Goal: Task Accomplishment & Management: Manage account settings

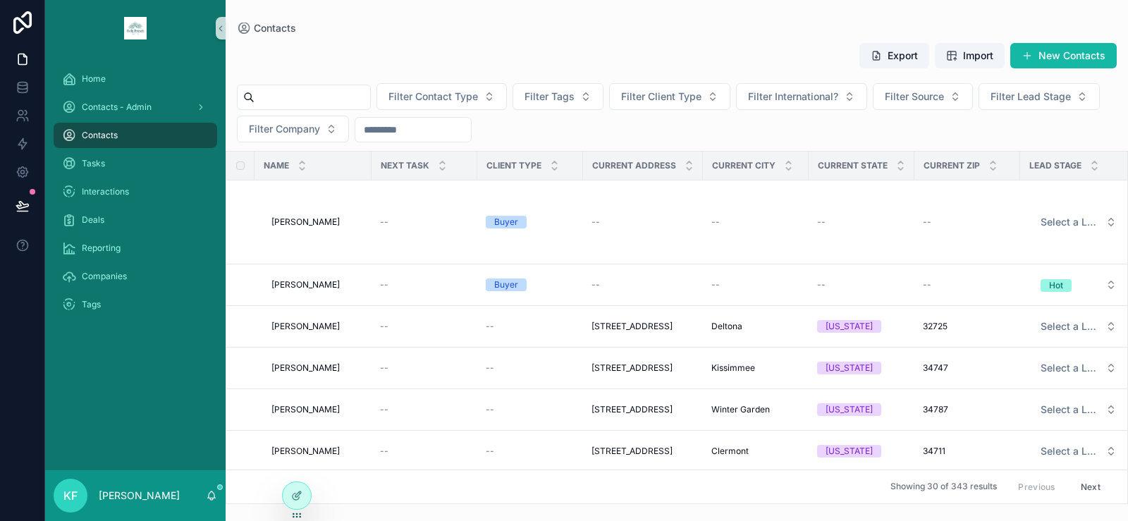
click at [278, 91] on input "scrollable content" at bounding box center [313, 97] width 116 height 20
type input "*****"
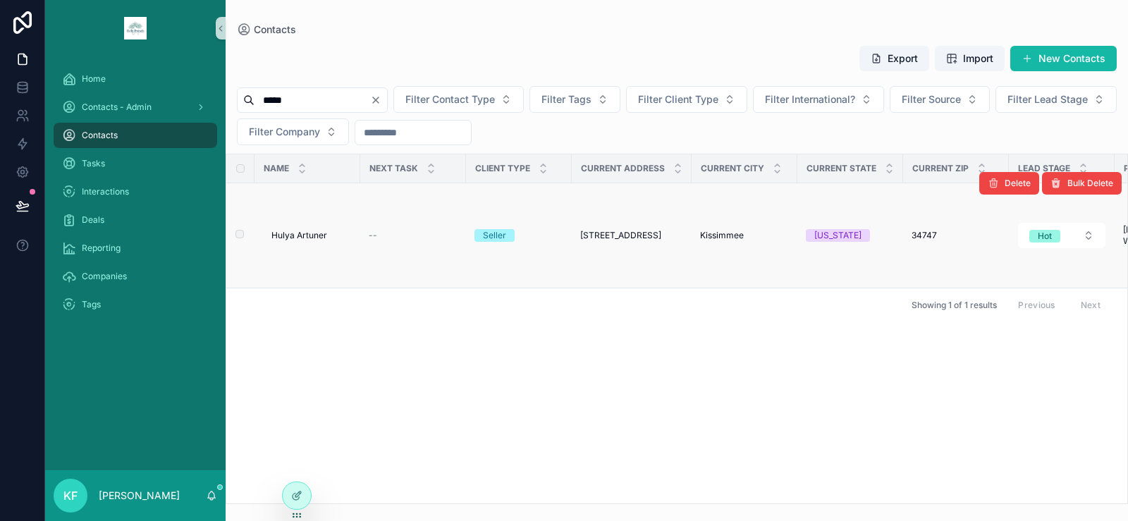
click at [1043, 233] on div "Delete Bulk Delete" at bounding box center [1050, 183] width 142 height 104
click at [1058, 239] on span "Hot" at bounding box center [1044, 236] width 31 height 13
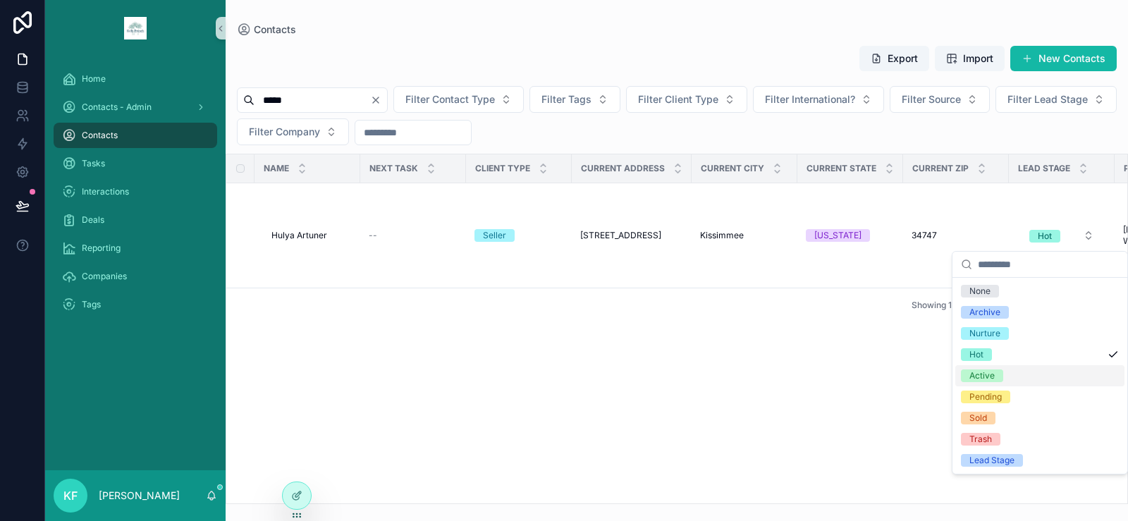
click at [1027, 374] on div "Active" at bounding box center [1039, 375] width 169 height 21
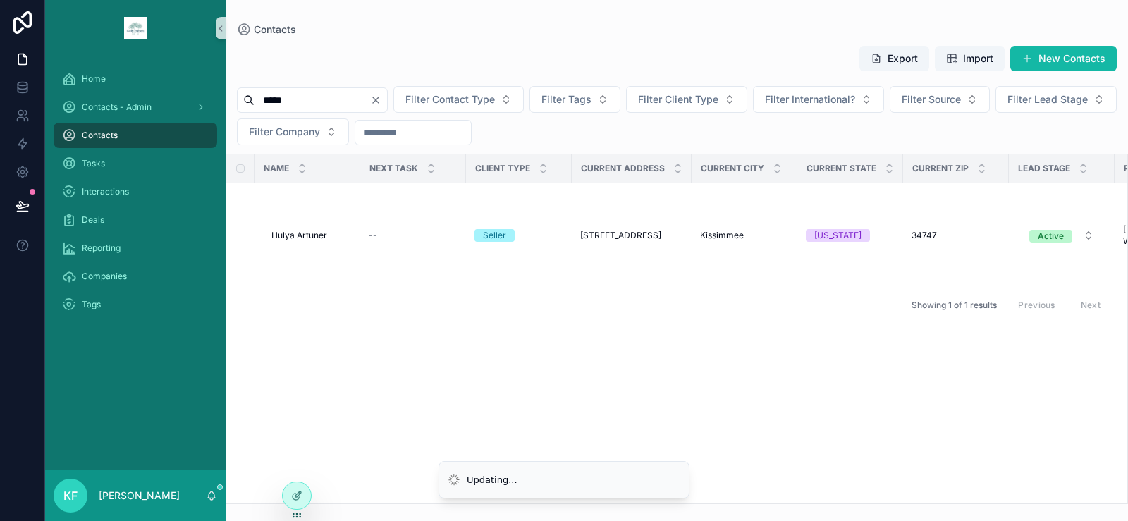
click at [576, 364] on div "Name Next Task Client Type Current Address Current City Current State Current Z…" at bounding box center [676, 328] width 901 height 349
click at [317, 236] on span "Hulya Artuner" at bounding box center [299, 235] width 56 height 11
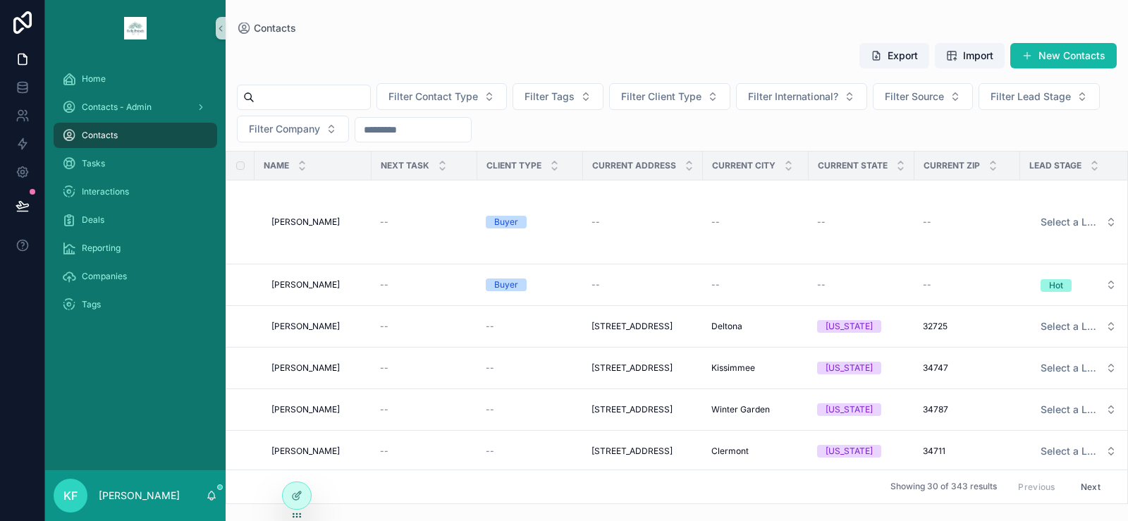
click at [338, 96] on input "scrollable content" at bounding box center [313, 97] width 116 height 20
type input "****"
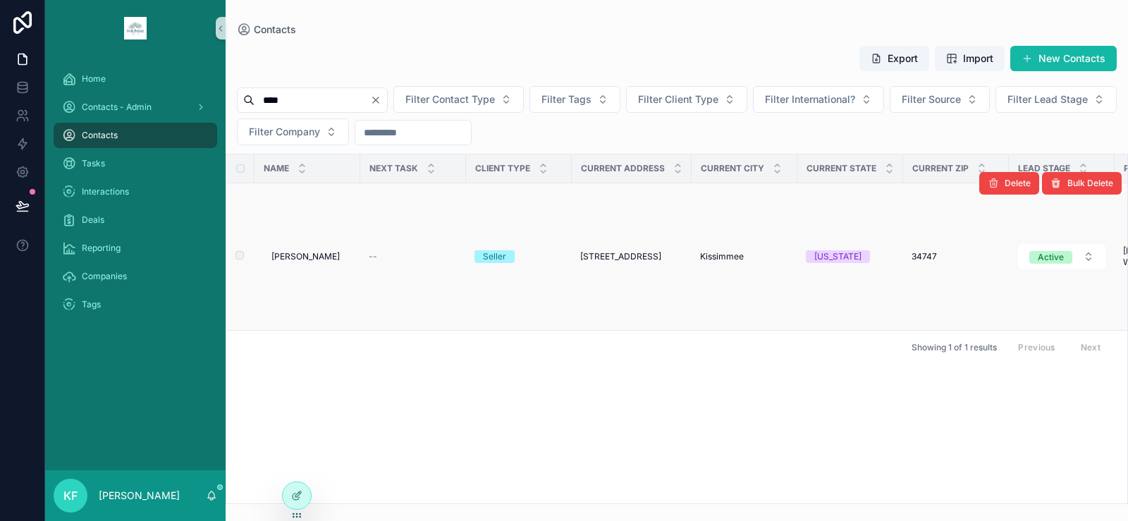
click at [322, 255] on span "[PERSON_NAME]" at bounding box center [305, 256] width 68 height 11
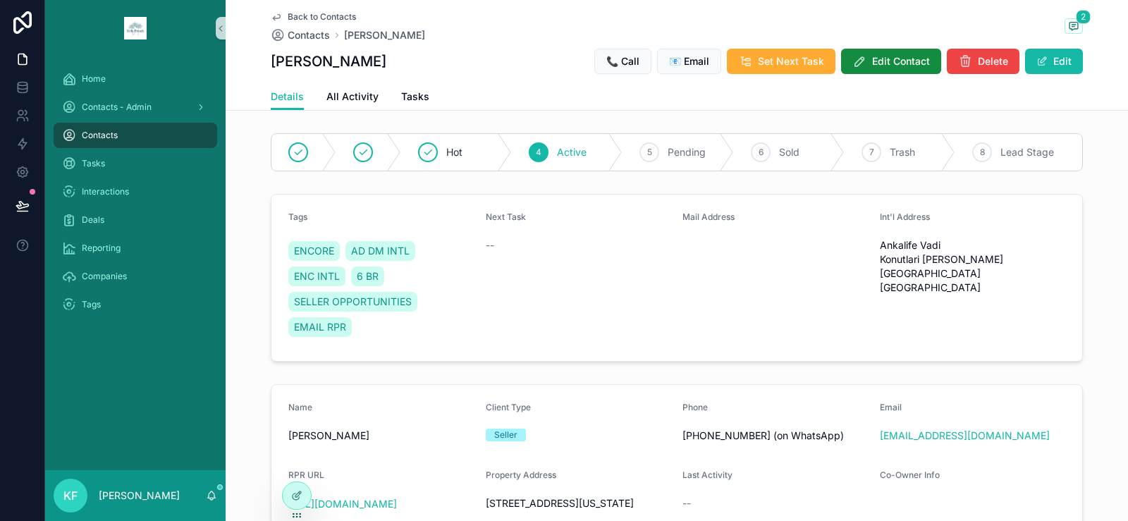
click at [104, 139] on span "Contacts" at bounding box center [100, 135] width 36 height 11
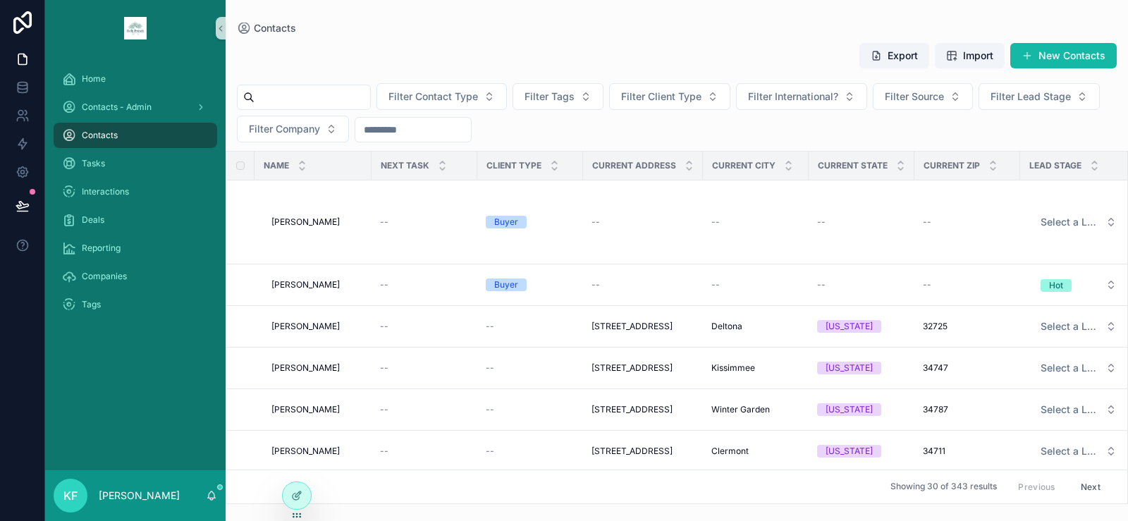
click at [314, 91] on input "scrollable content" at bounding box center [313, 97] width 116 height 20
type input "*****"
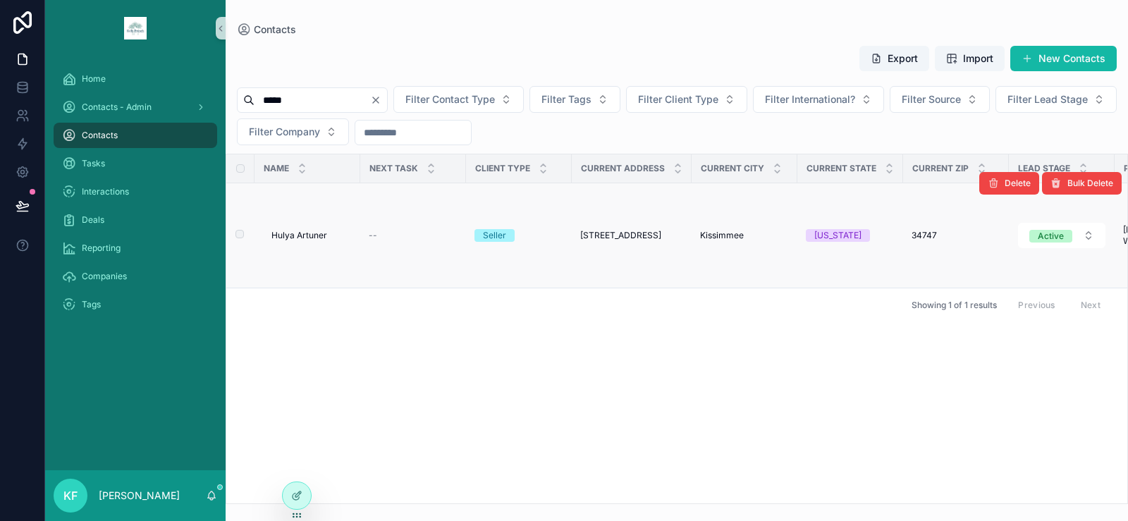
click at [327, 235] on div "Hulya Artuner [PERSON_NAME]" at bounding box center [311, 235] width 80 height 11
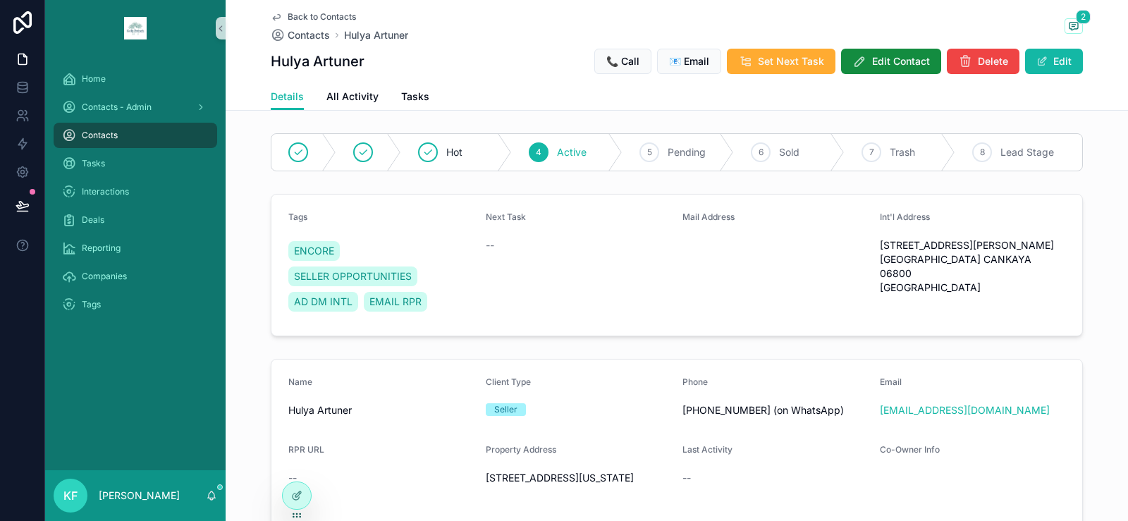
click at [545, 148] on div "4 Active" at bounding box center [567, 152] width 111 height 37
click at [459, 152] on div "Hot" at bounding box center [456, 152] width 111 height 37
click at [578, 149] on div "4 Active" at bounding box center [595, 152] width 103 height 37
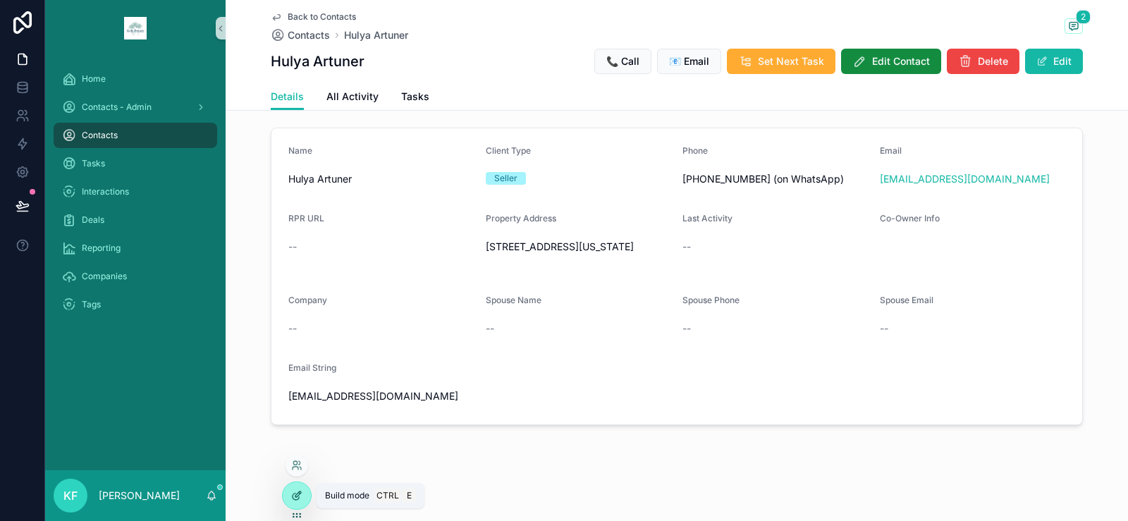
click at [293, 492] on icon at bounding box center [296, 495] width 11 height 11
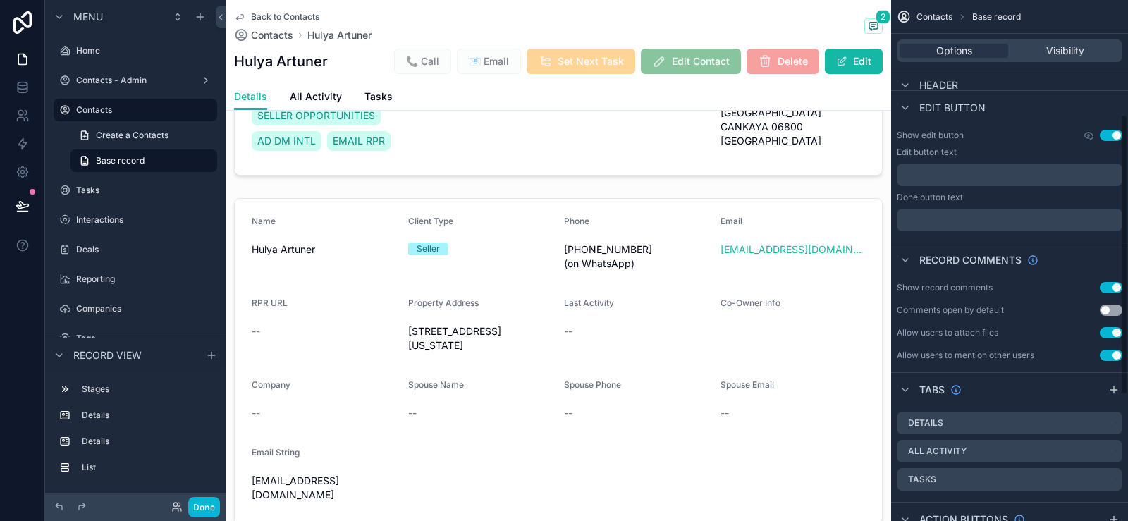
scroll to position [212, 0]
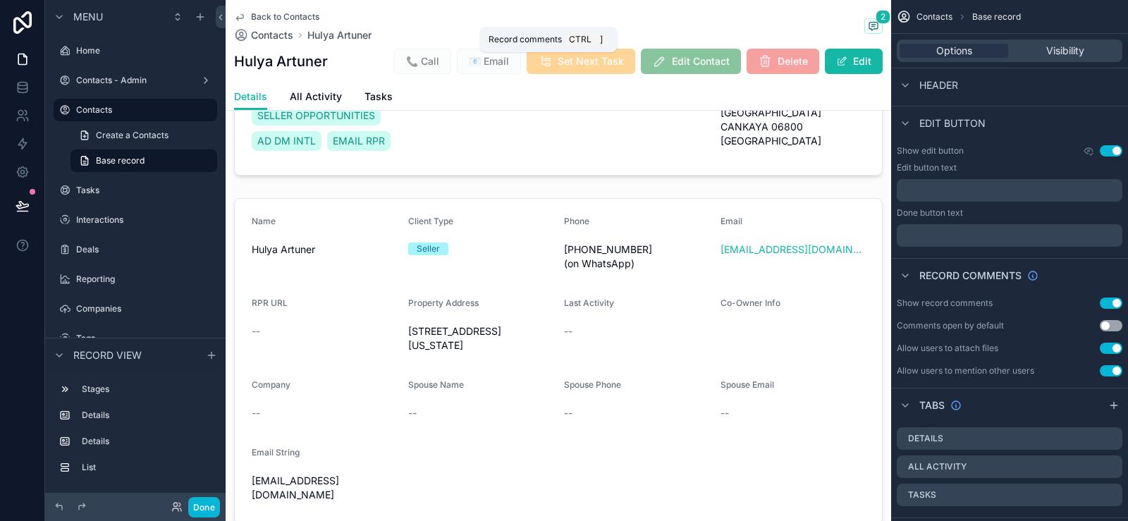
click at [869, 25] on icon "scrollable content" at bounding box center [873, 26] width 8 height 8
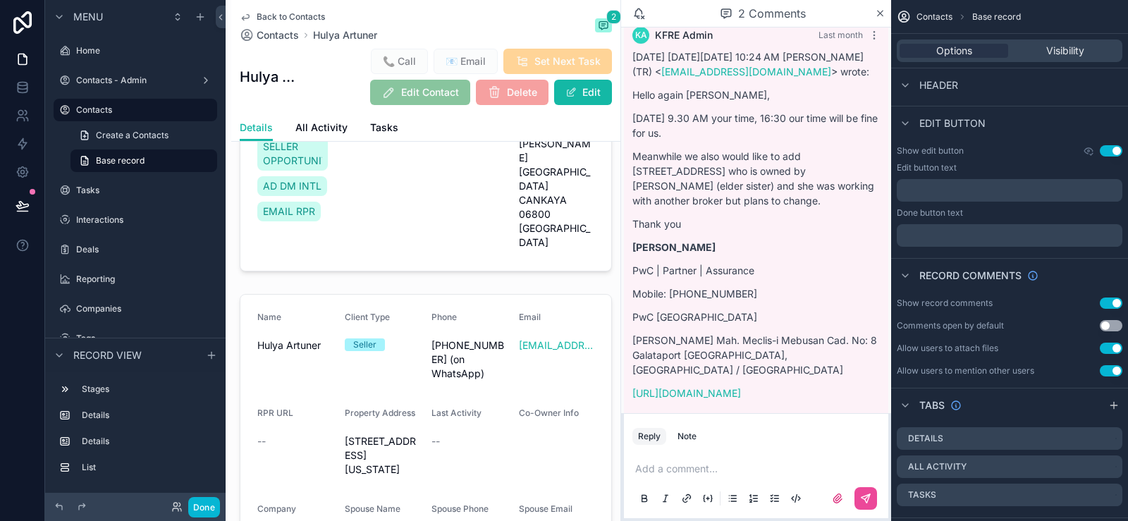
scroll to position [93, 0]
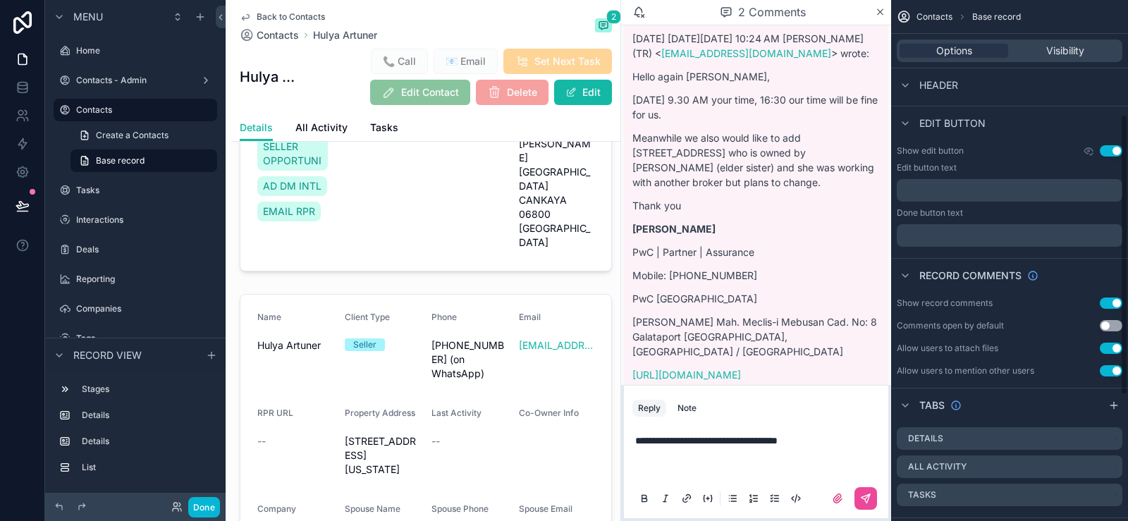
click at [680, 468] on p "scrollable content" at bounding box center [758, 462] width 247 height 28
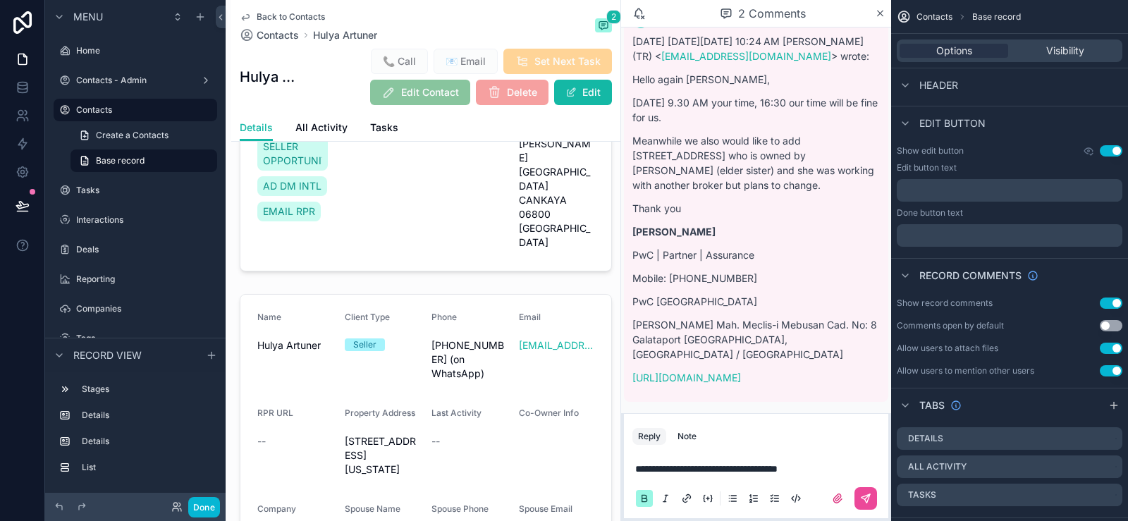
click at [639, 468] on strong "**********" at bounding box center [706, 469] width 142 height 10
click at [636, 468] on strong "**********" at bounding box center [706, 469] width 142 height 10
click at [869, 502] on icon "scrollable content" at bounding box center [865, 498] width 11 height 11
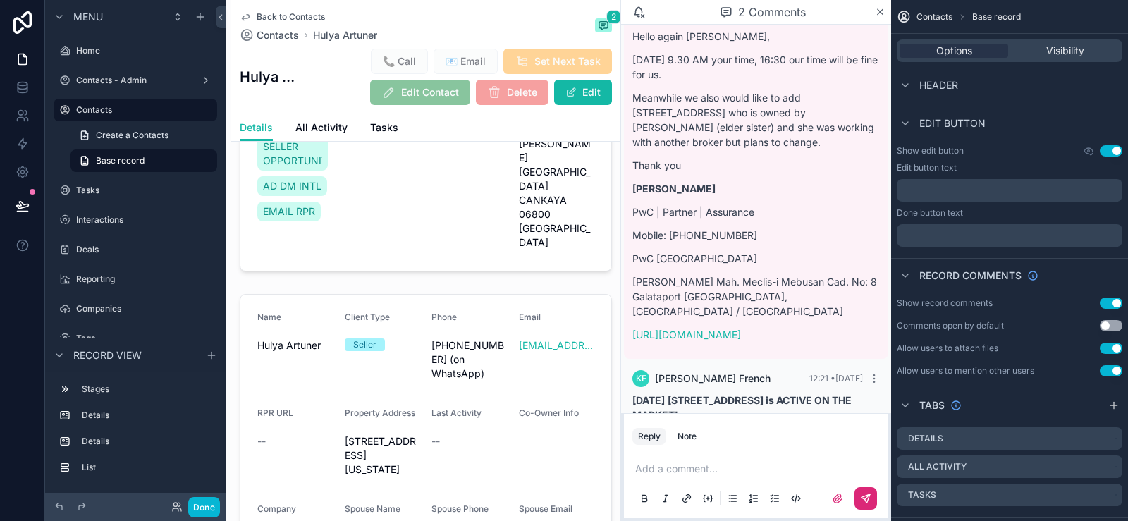
scroll to position [170, 0]
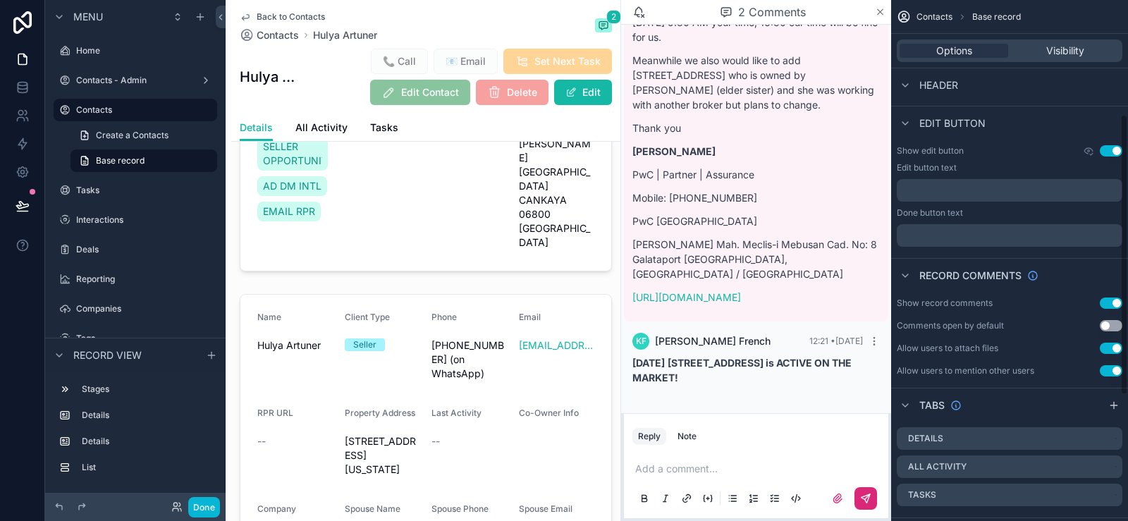
click at [881, 8] on icon "scrollable content" at bounding box center [880, 11] width 11 height 11
